Goal: Task Accomplishment & Management: Use online tool/utility

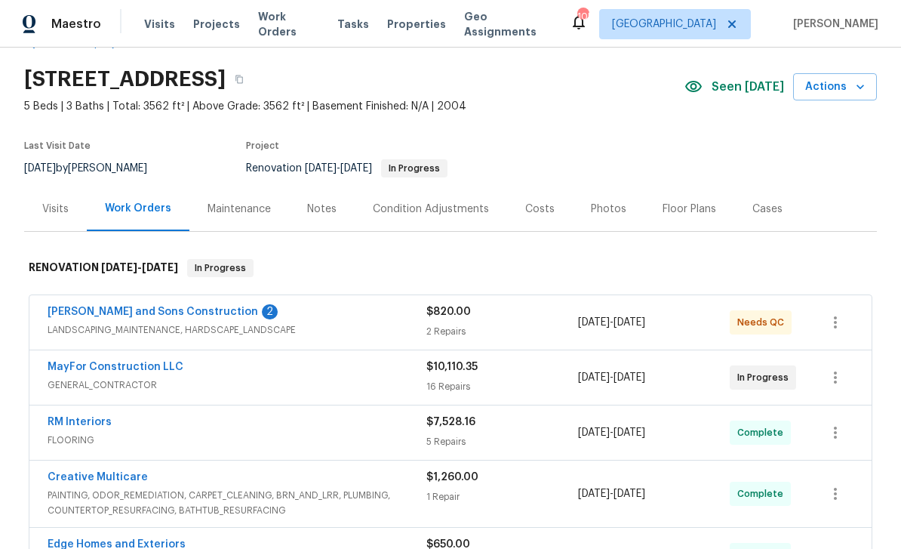
scroll to position [45, 0]
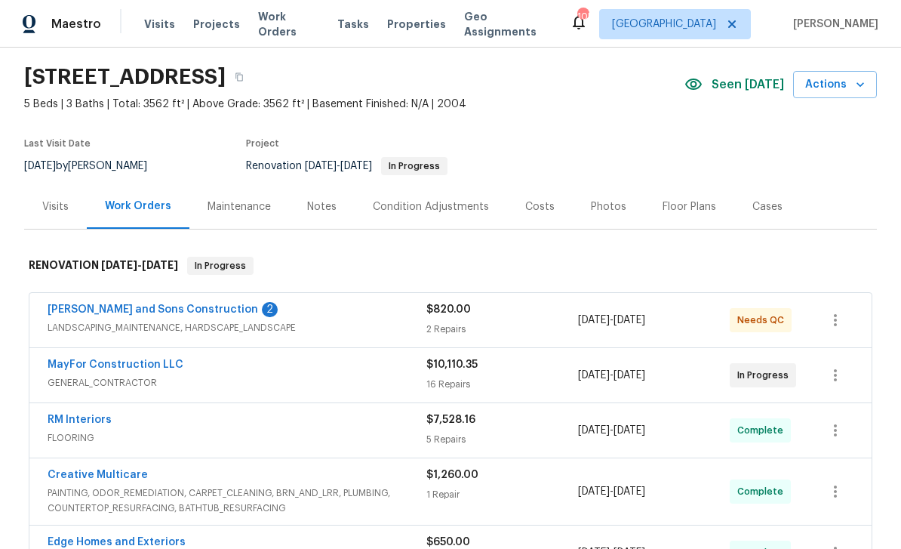
click at [139, 312] on link "[PERSON_NAME] and Sons Construction" at bounding box center [153, 309] width 211 height 11
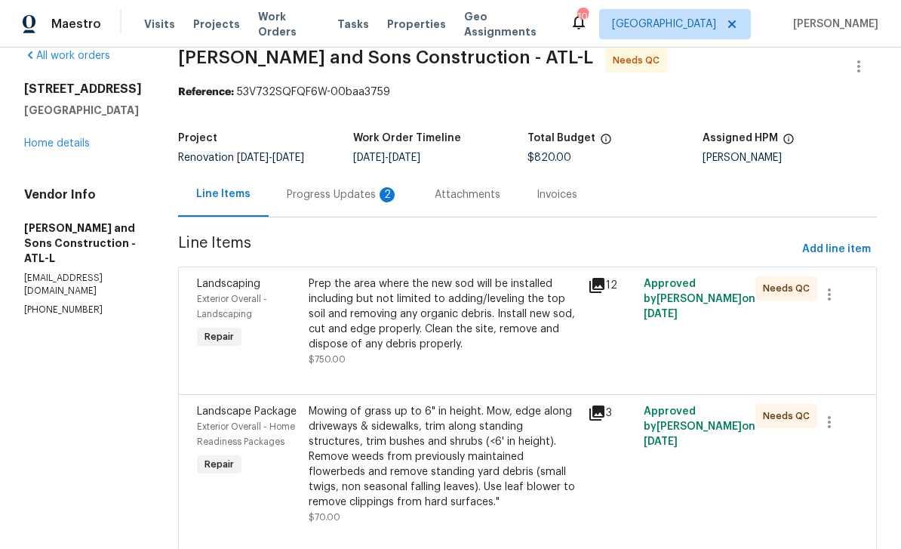
scroll to position [23, 0]
click at [589, 283] on icon at bounding box center [596, 285] width 15 height 15
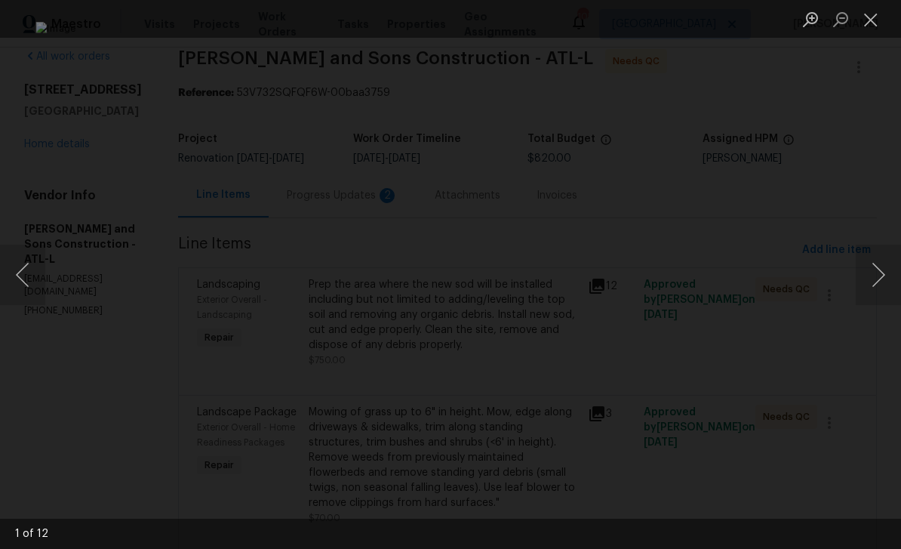
click at [877, 276] on button "Next image" at bounding box center [878, 274] width 45 height 60
click at [881, 272] on button "Next image" at bounding box center [878, 274] width 45 height 60
click at [881, 271] on button "Next image" at bounding box center [878, 274] width 45 height 60
click at [881, 269] on button "Next image" at bounding box center [878, 274] width 45 height 60
click at [864, 20] on button "Close lightbox" at bounding box center [871, 19] width 30 height 26
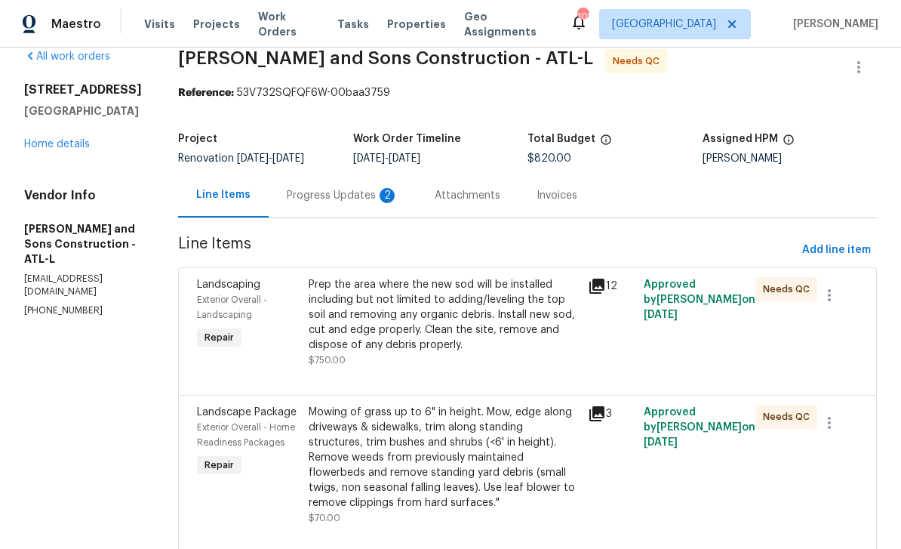
click at [590, 282] on icon at bounding box center [596, 285] width 15 height 15
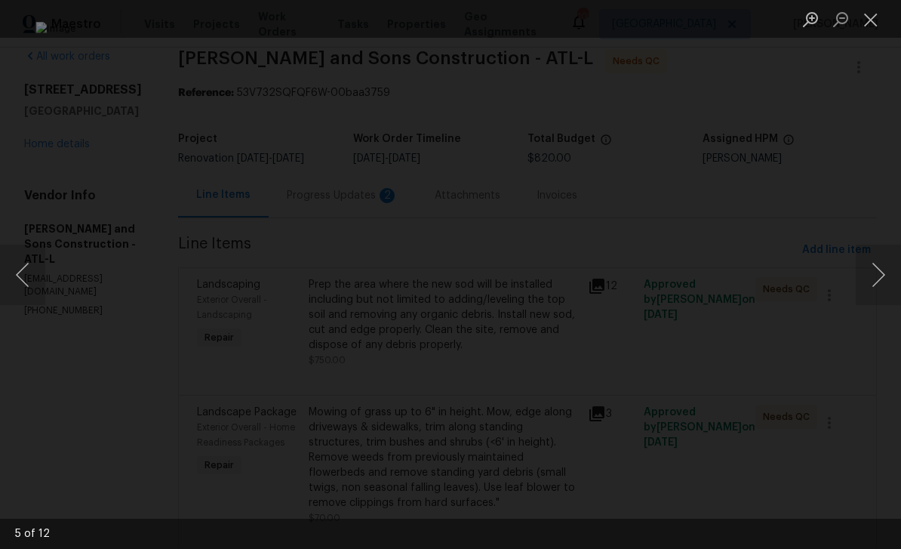
click at [871, 11] on button "Close lightbox" at bounding box center [871, 19] width 30 height 26
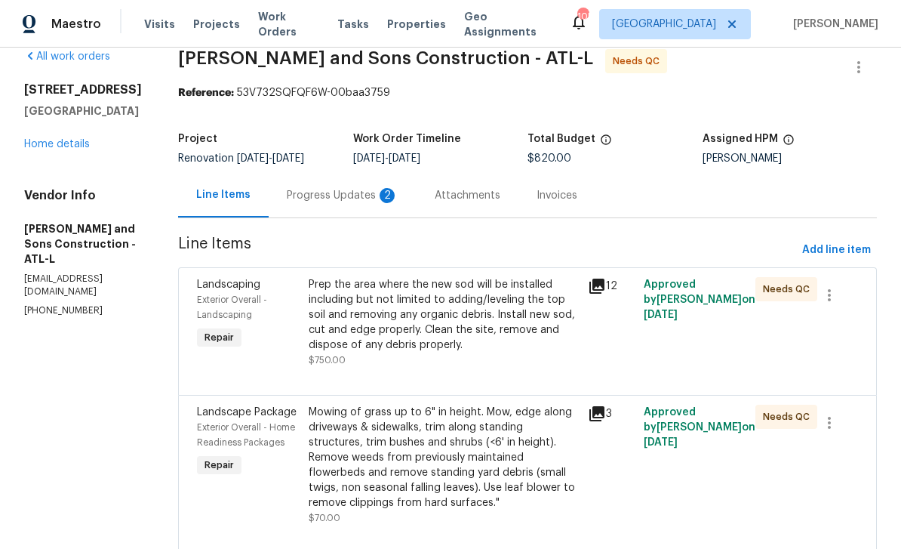
click at [592, 288] on icon at bounding box center [597, 286] width 18 height 18
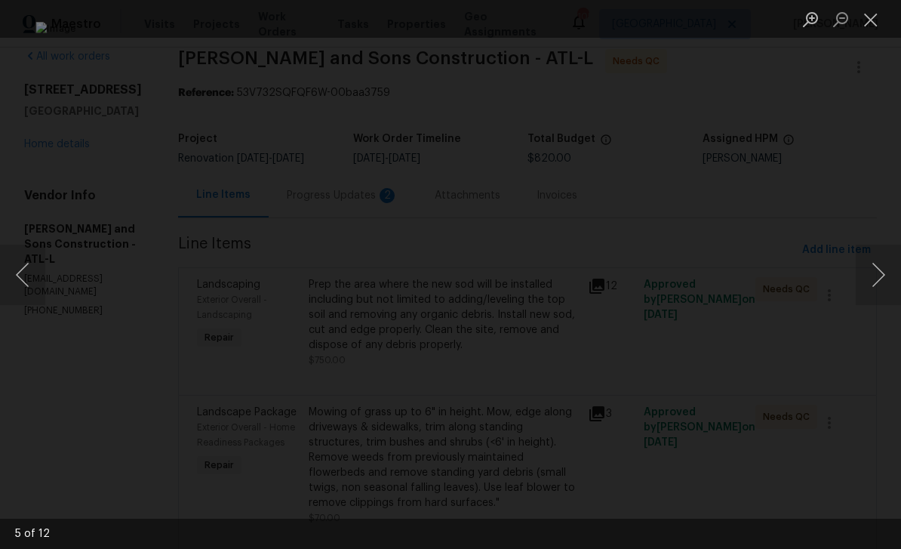
click at [870, 26] on button "Close lightbox" at bounding box center [871, 19] width 30 height 26
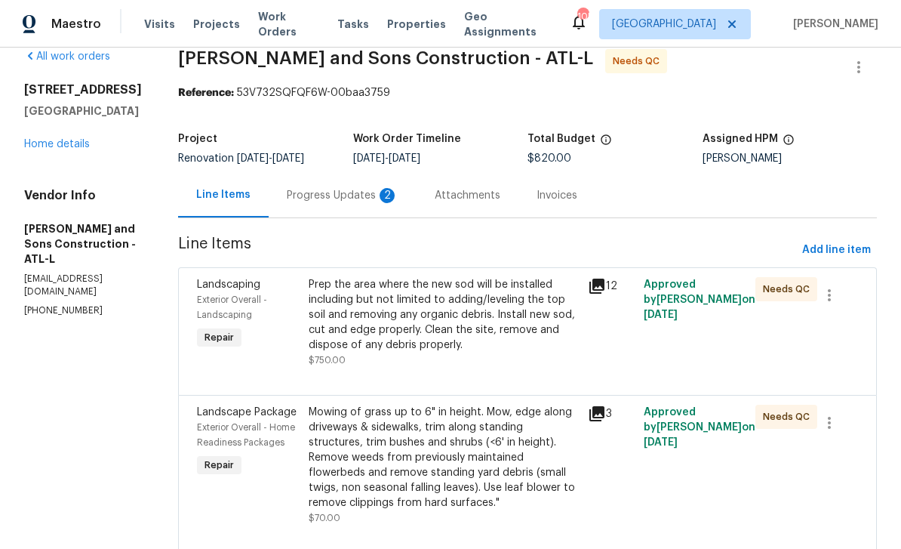
click at [197, 298] on span "Exterior Overall - Landscaping" at bounding box center [232, 307] width 70 height 24
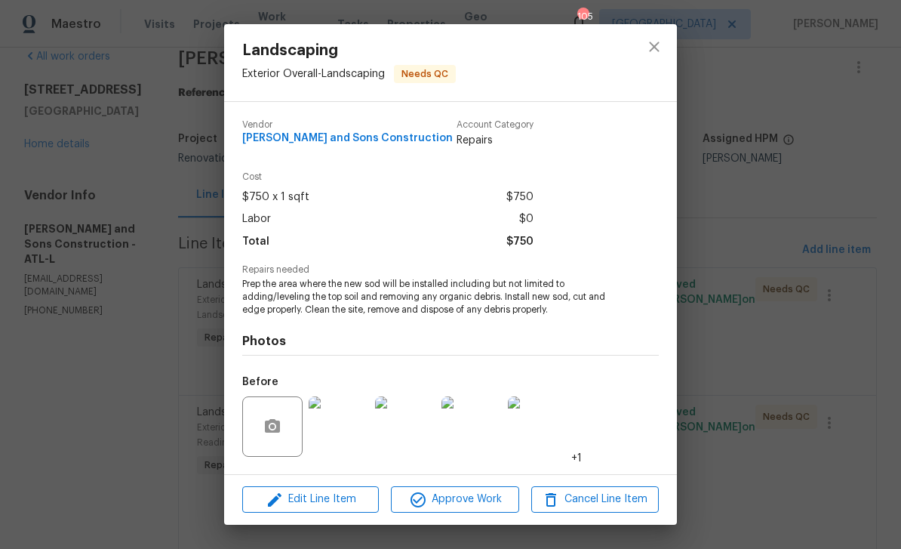
scroll to position [26, 0]
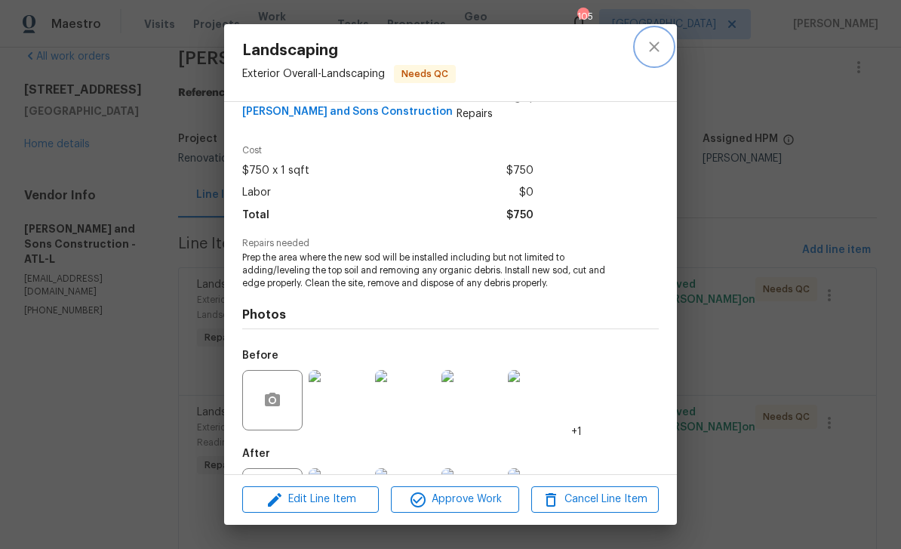
click at [660, 54] on icon "close" at bounding box center [654, 47] width 18 height 18
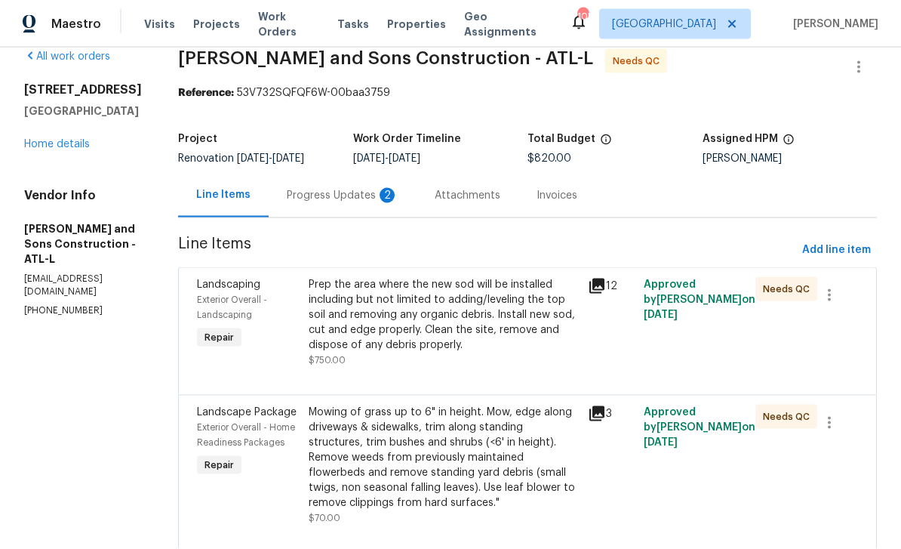
click at [197, 295] on span "Exterior Overall - Landscaping" at bounding box center [232, 307] width 70 height 24
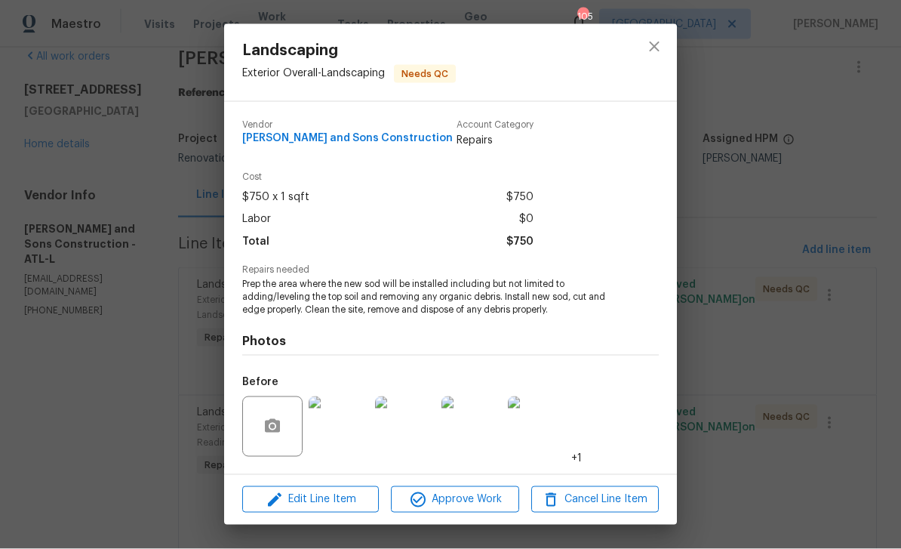
scroll to position [25, 0]
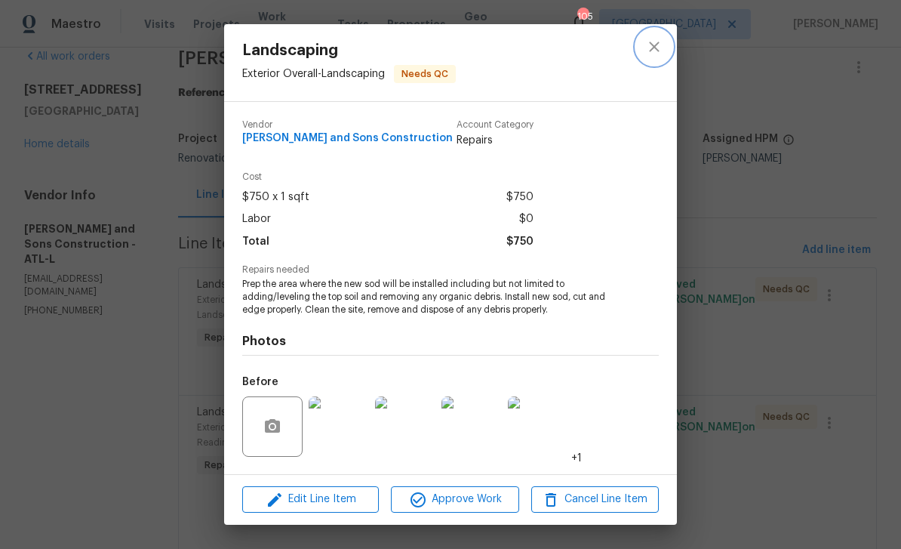
click at [655, 48] on icon "close" at bounding box center [654, 47] width 10 height 10
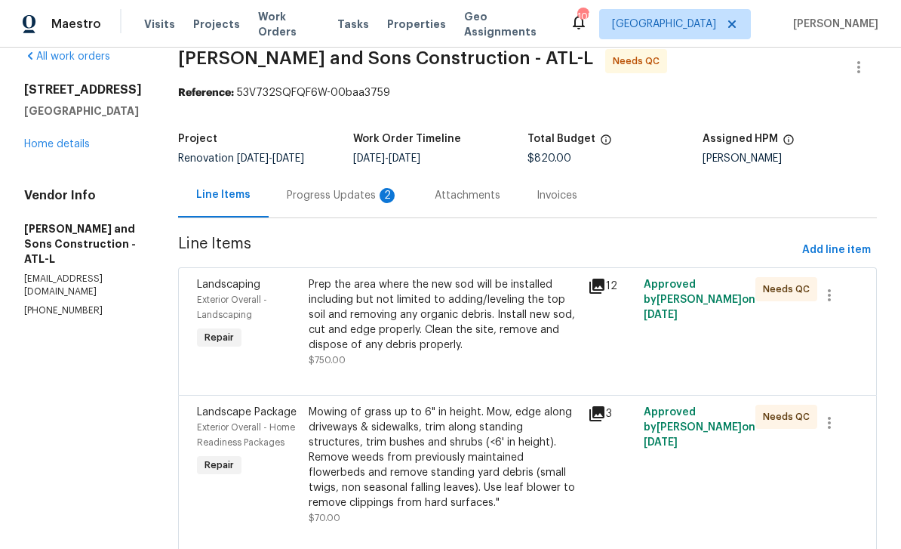
click at [295, 188] on div "Progress Updates 2" at bounding box center [343, 195] width 112 height 15
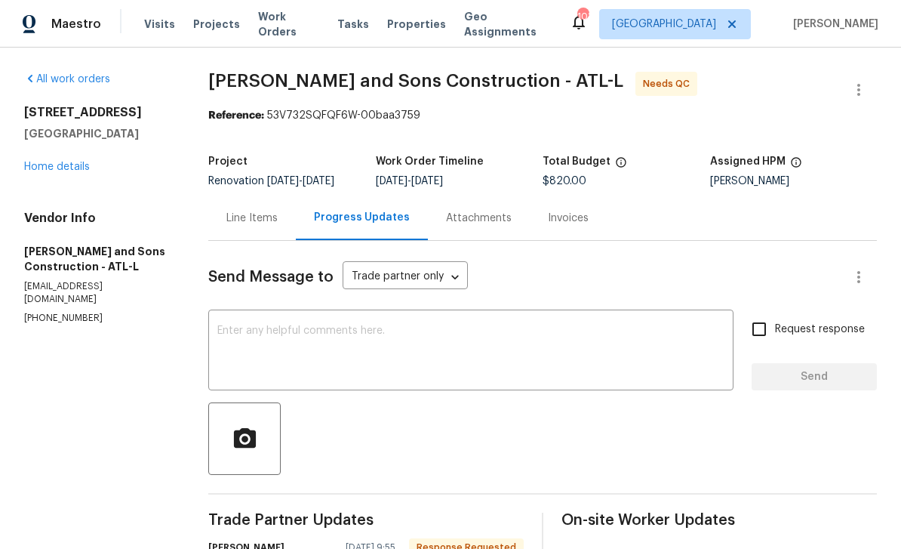
click at [244, 325] on textarea at bounding box center [470, 351] width 507 height 53
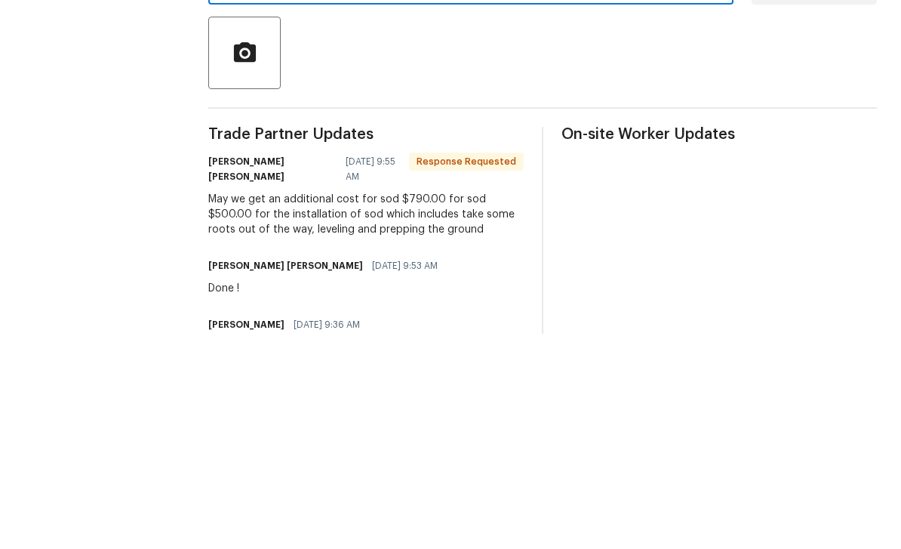
scroll to position [176, 0]
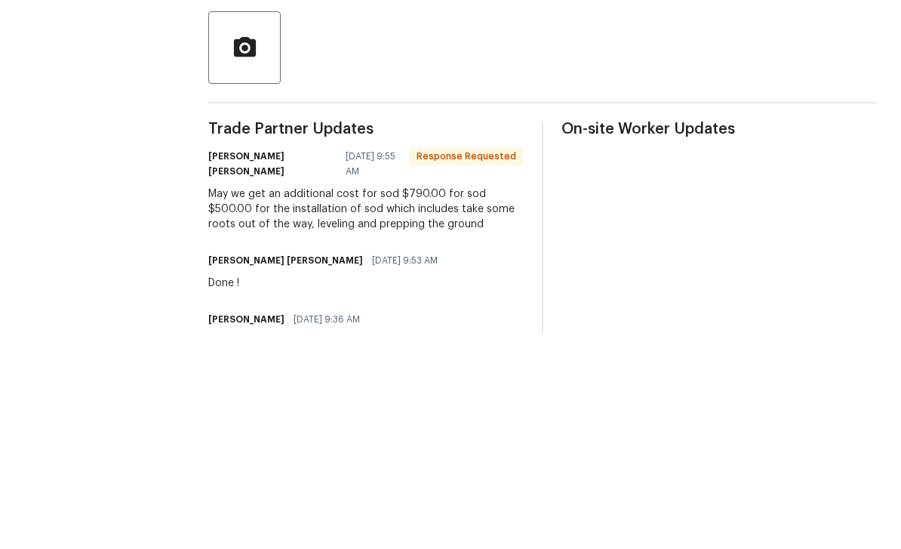
type textarea "H"
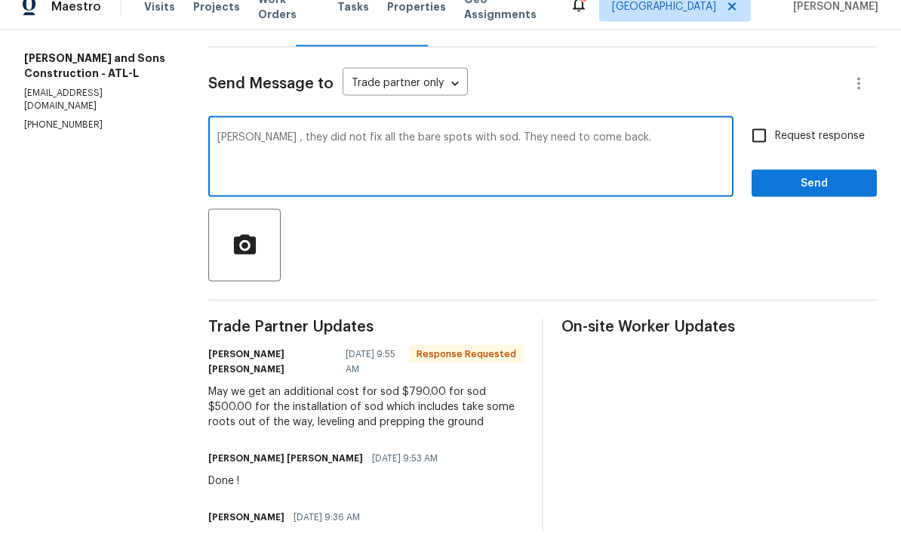
type textarea "Jose , they did not fix all the bare spots with sod. They need to come back."
click at [244, 226] on button "button" at bounding box center [244, 262] width 72 height 72
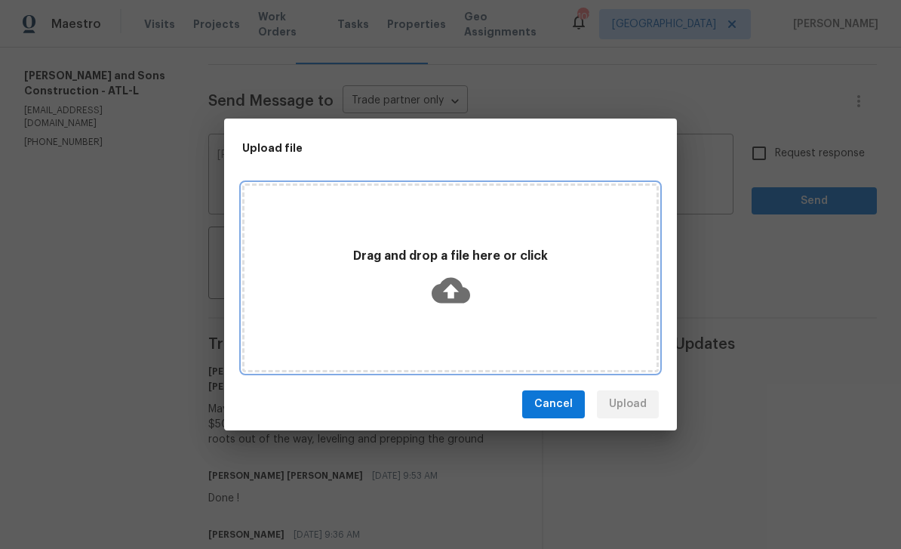
click at [555, 297] on div "Drag and drop a file here or click" at bounding box center [450, 277] width 412 height 71
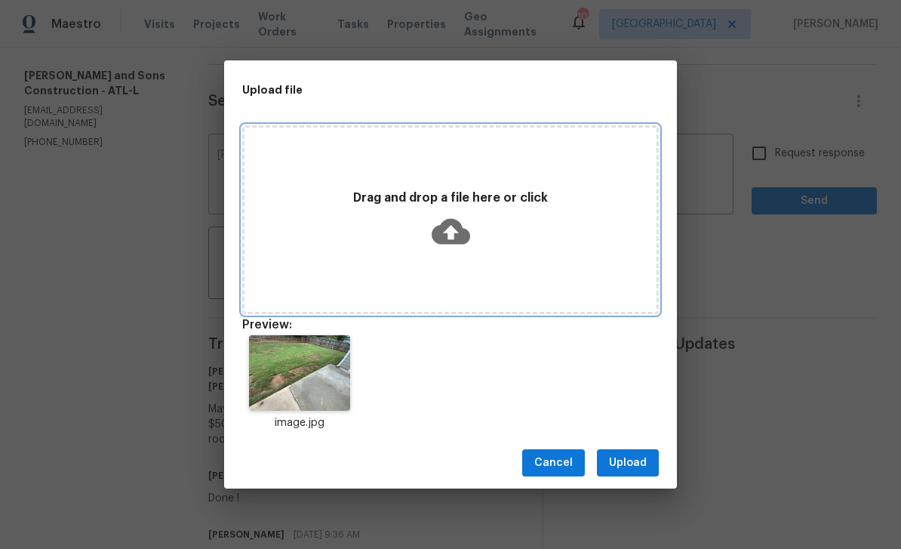
click at [309, 199] on p "Drag and drop a file here or click" at bounding box center [450, 198] width 412 height 16
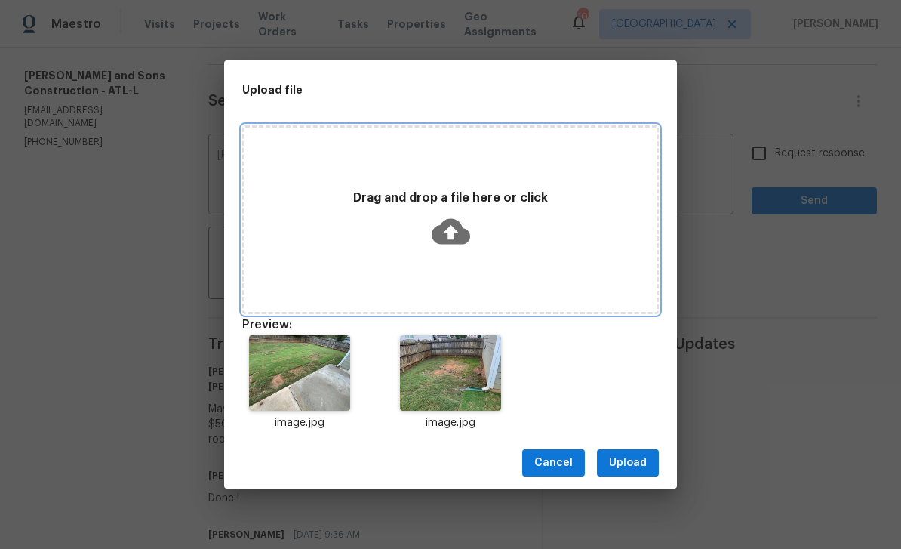
click at [545, 237] on div "Drag and drop a file here or click" at bounding box center [450, 219] width 412 height 71
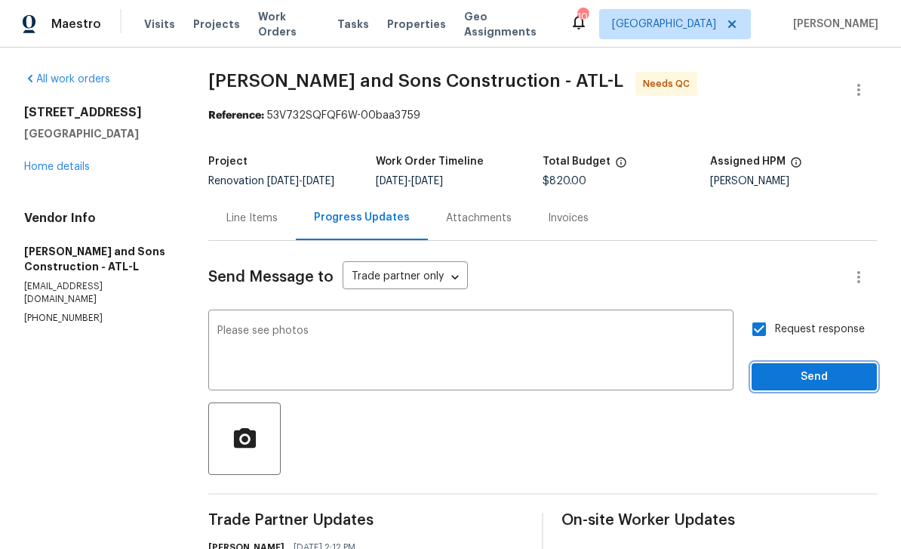
click at [802, 367] on span "Send" at bounding box center [814, 376] width 101 height 19
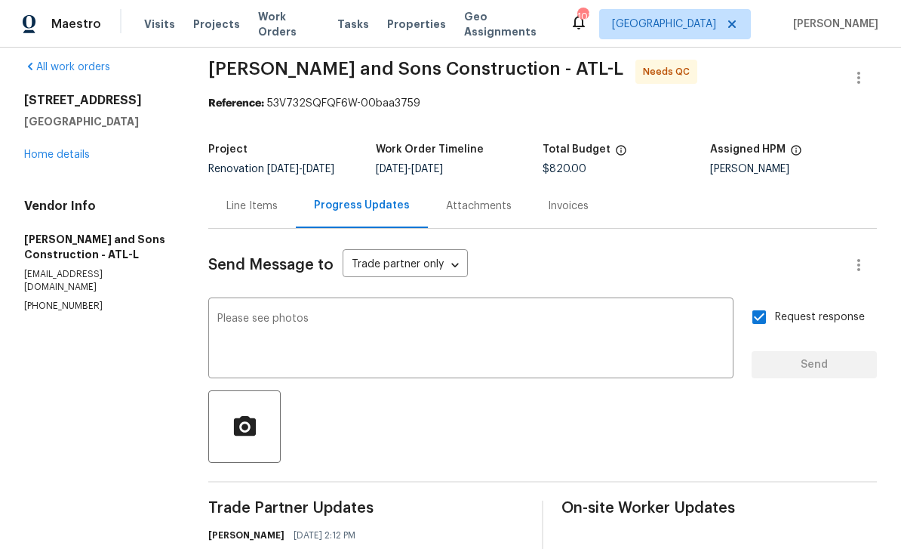
scroll to position [13, 0]
click at [48, 149] on link "Home details" at bounding box center [57, 154] width 66 height 11
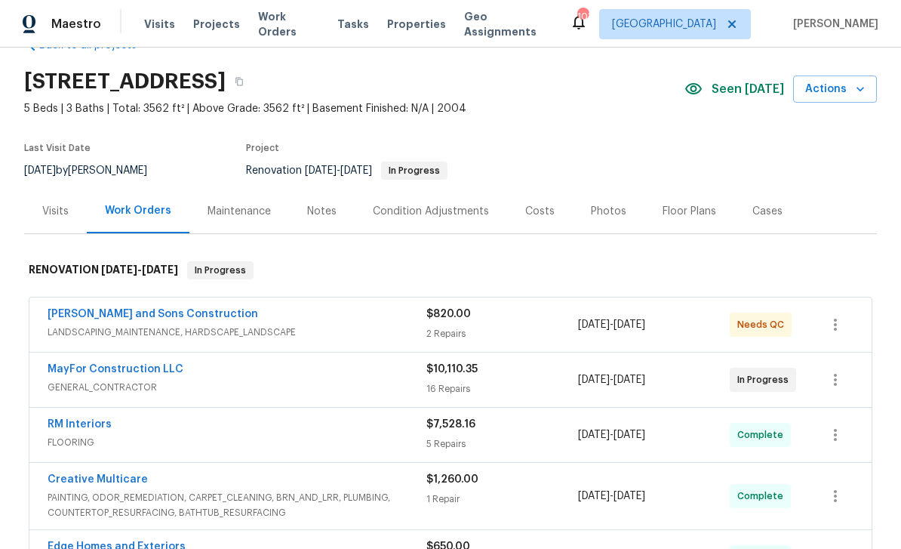
scroll to position [42, 0]
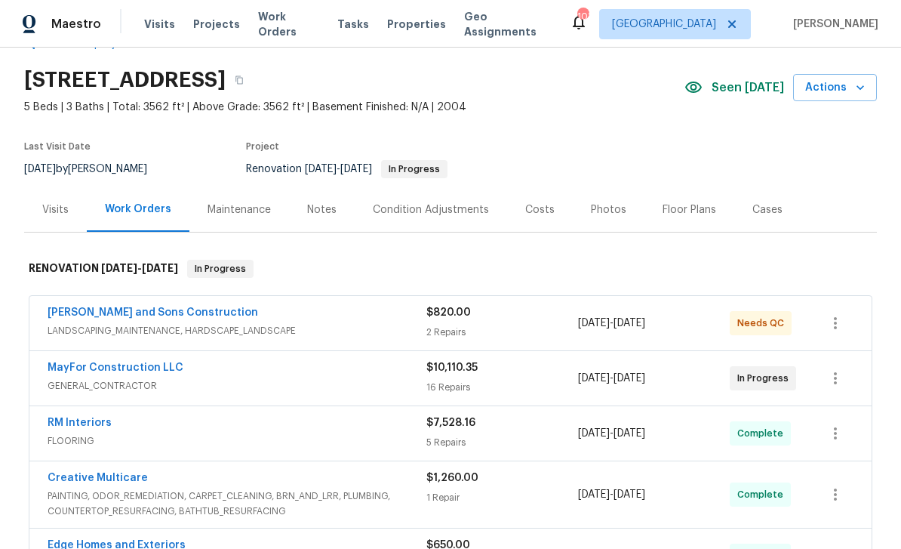
click at [77, 362] on link "MayFor Construction LLC" at bounding box center [116, 367] width 136 height 11
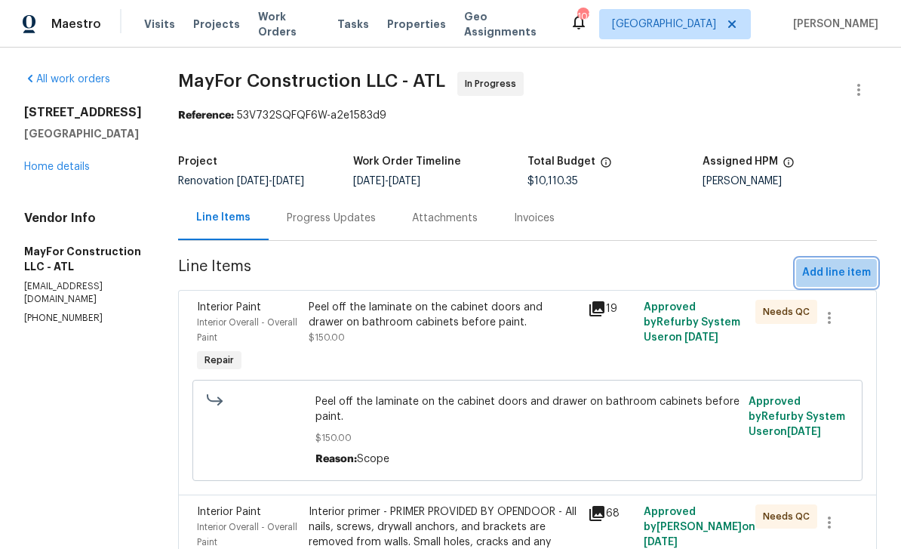
click at [840, 270] on span "Add line item" at bounding box center [836, 272] width 69 height 19
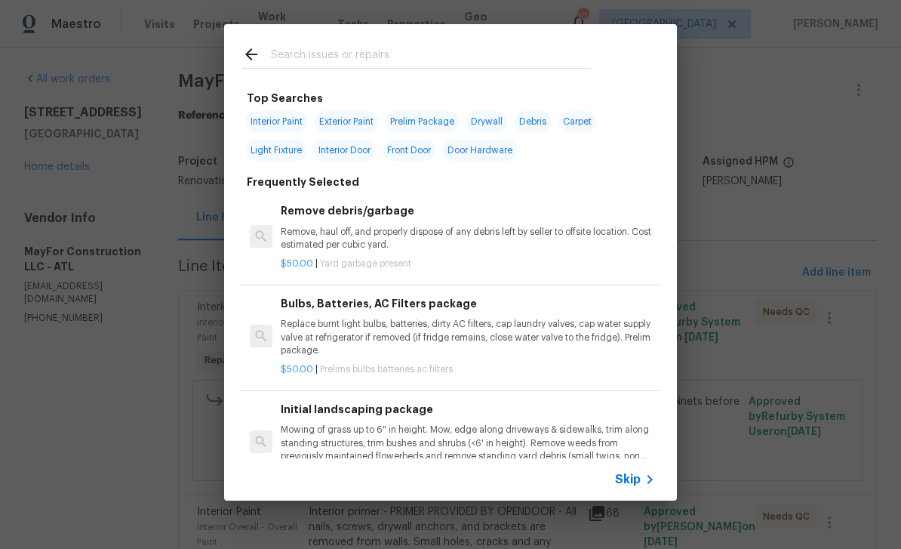
click at [294, 56] on input "text" at bounding box center [431, 56] width 320 height 23
type input "Fence"
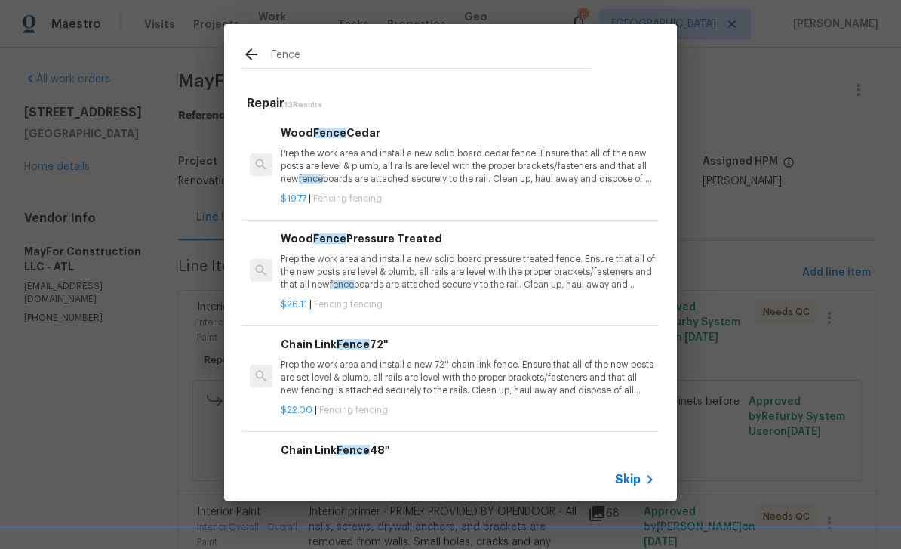
click at [311, 260] on p "Prep the work area and install a new solid board pressure treated fence. Ensure…" at bounding box center [468, 272] width 374 height 38
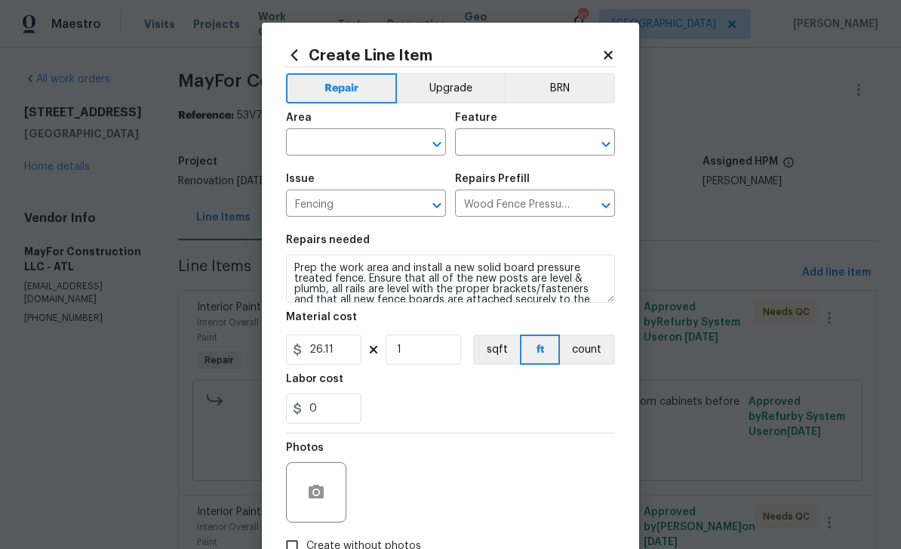
click at [318, 143] on input "text" at bounding box center [345, 143] width 118 height 23
click at [302, 172] on li "Back" at bounding box center [366, 178] width 160 height 25
type input "Back"
click at [534, 139] on input "text" at bounding box center [514, 143] width 118 height 23
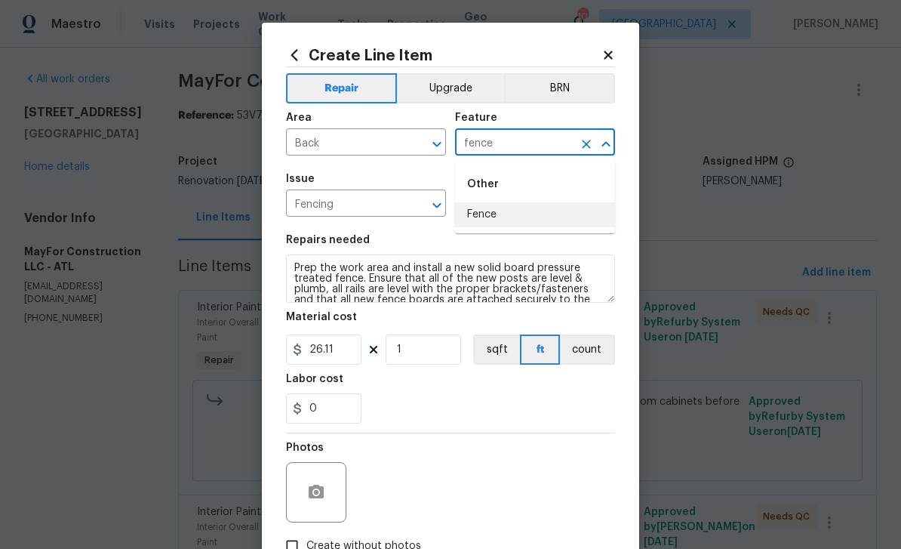
click at [485, 212] on li "Fence" at bounding box center [535, 214] width 160 height 25
type input "Fence"
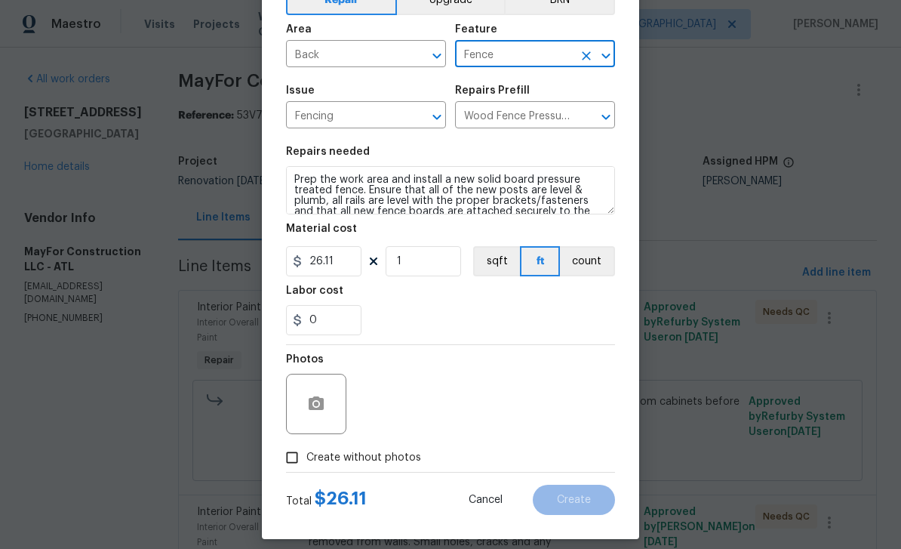
scroll to position [96, 0]
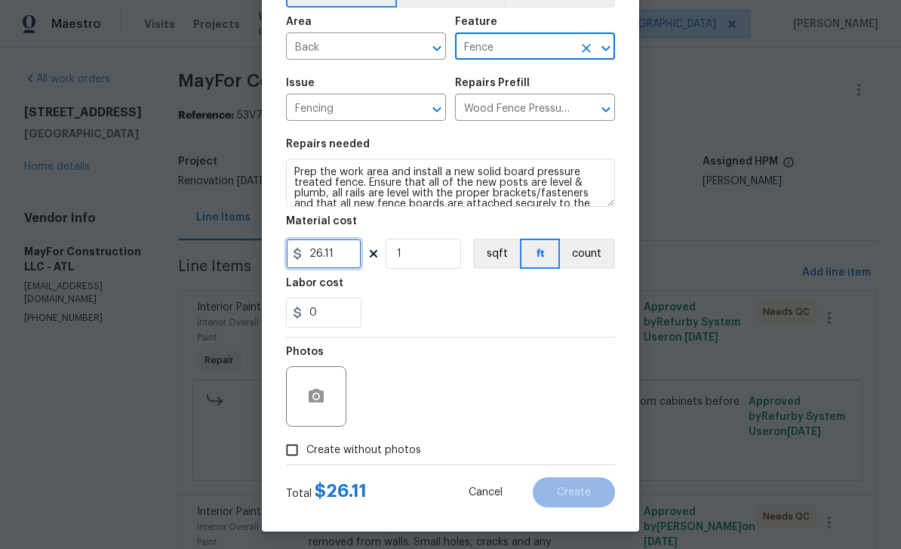
click at [336, 251] on input "26.11" at bounding box center [323, 253] width 75 height 30
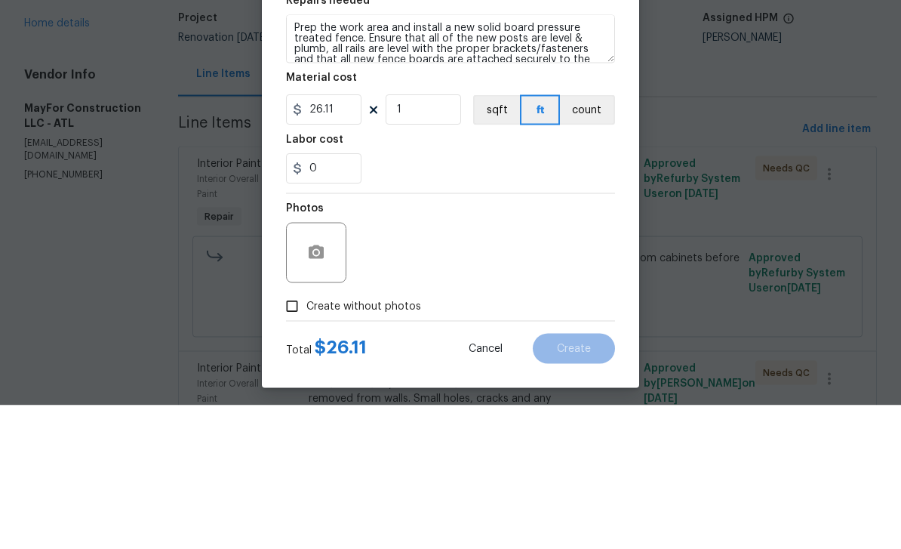
scroll to position [48, 0]
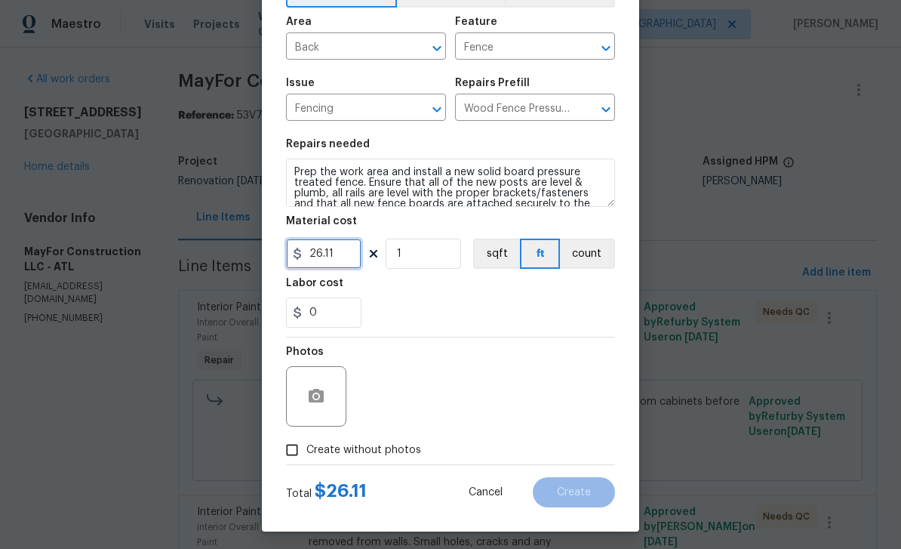
click at [341, 257] on input "26.11" at bounding box center [323, 253] width 75 height 30
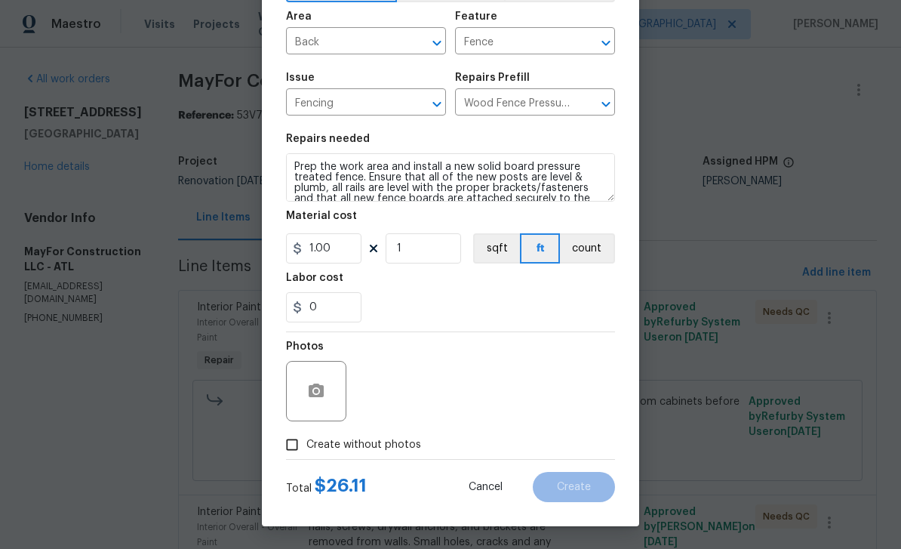
scroll to position [104, 0]
click at [318, 390] on circle "button" at bounding box center [316, 391] width 5 height 5
type input "1"
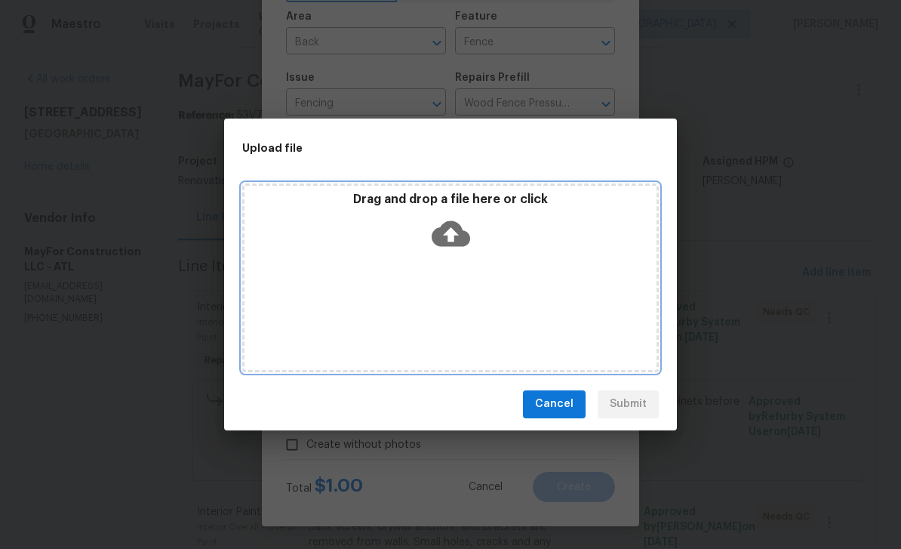
click at [313, 264] on div "Drag and drop a file here or click" at bounding box center [450, 277] width 417 height 189
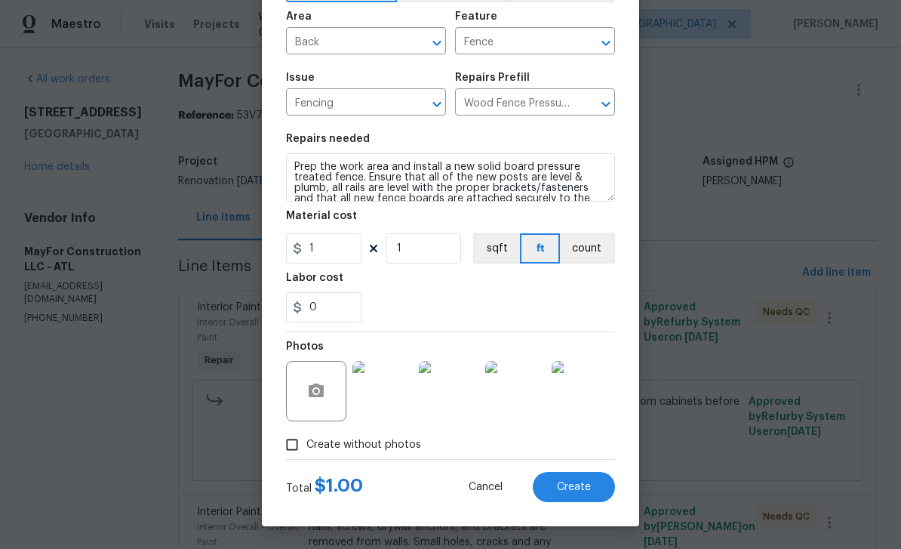
scroll to position [104, 0]
click at [583, 481] on span "Create" at bounding box center [574, 486] width 34 height 11
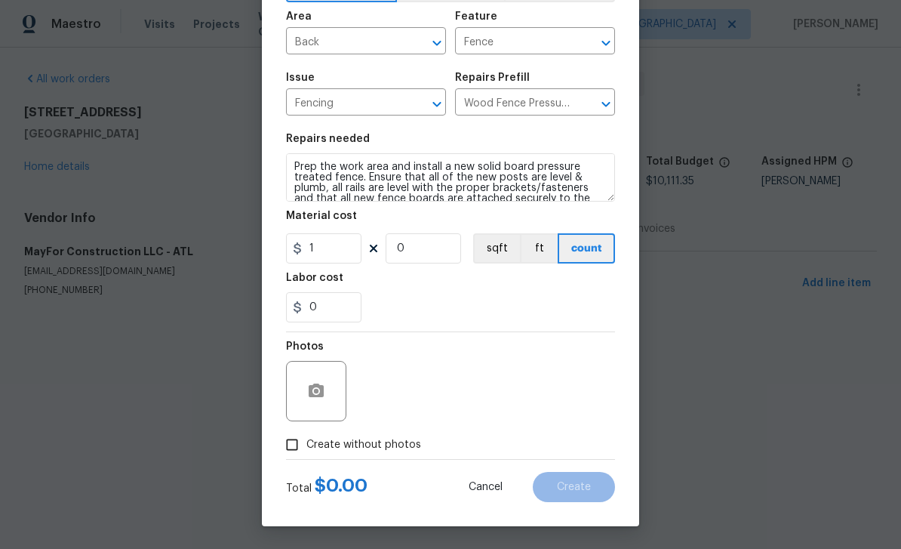
type input "0"
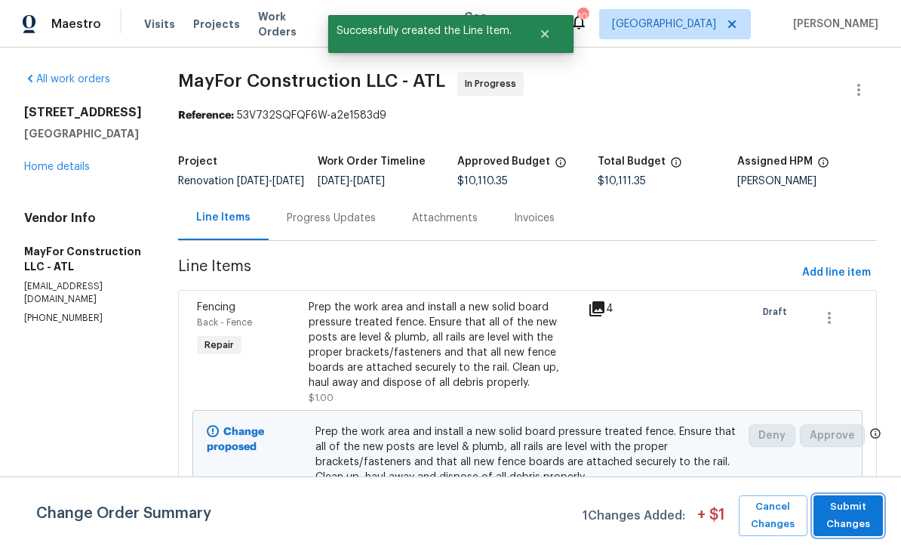
click at [861, 515] on span "Submit Changes" at bounding box center [848, 515] width 54 height 35
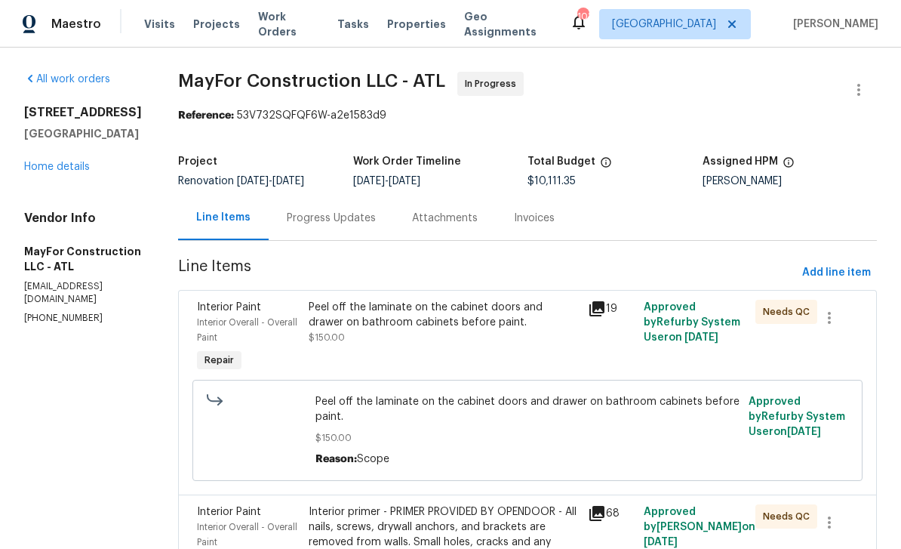
click at [48, 167] on link "Home details" at bounding box center [57, 166] width 66 height 11
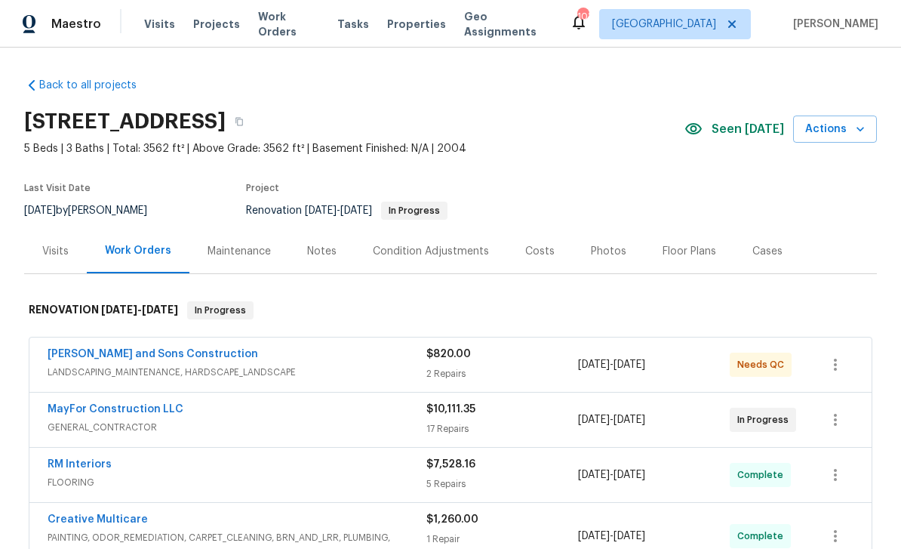
click at [321, 248] on div "Notes" at bounding box center [321, 251] width 29 height 15
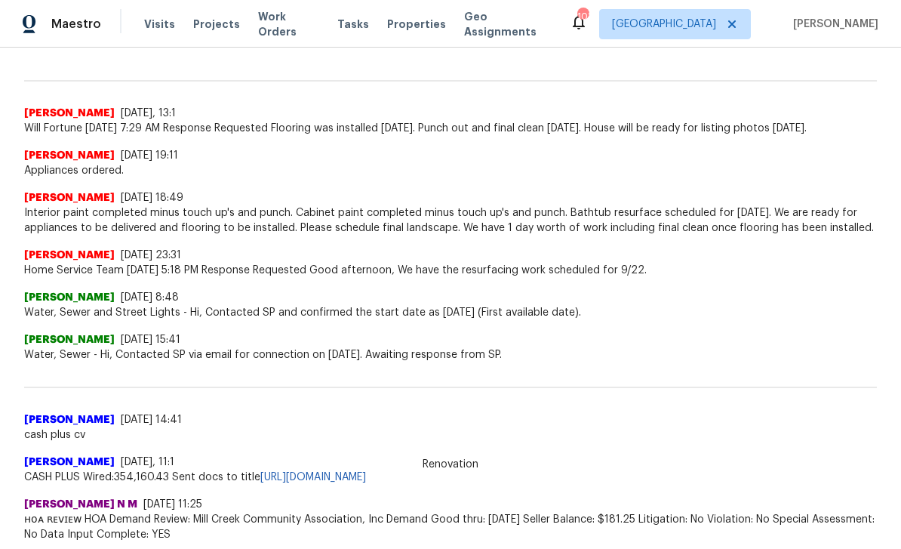
scroll to position [404, 0]
